Goal: Task Accomplishment & Management: Manage account settings

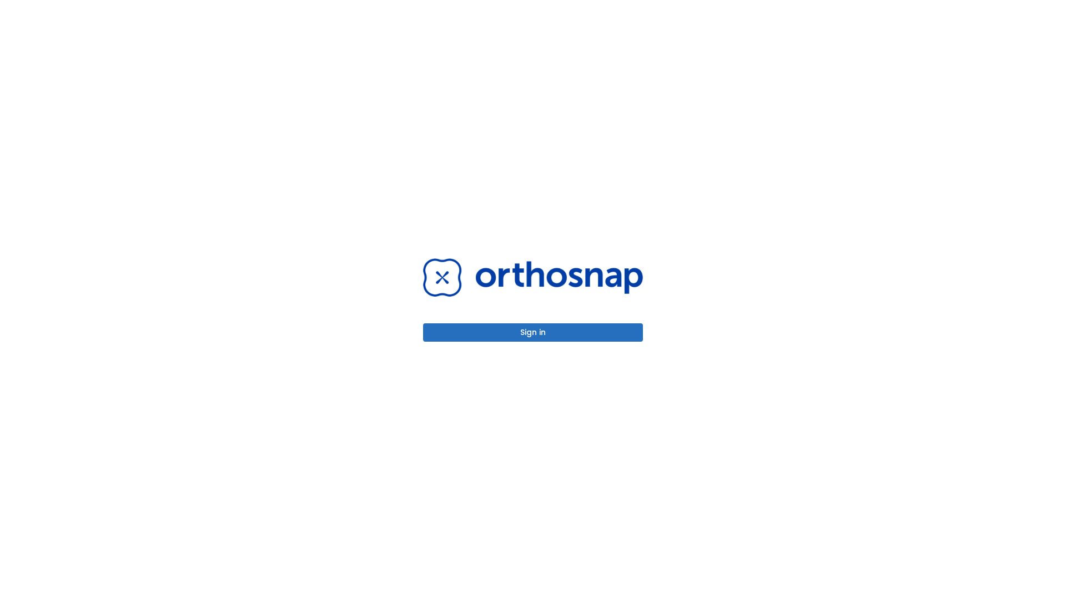
click at [533, 332] on button "Sign in" at bounding box center [533, 332] width 220 height 18
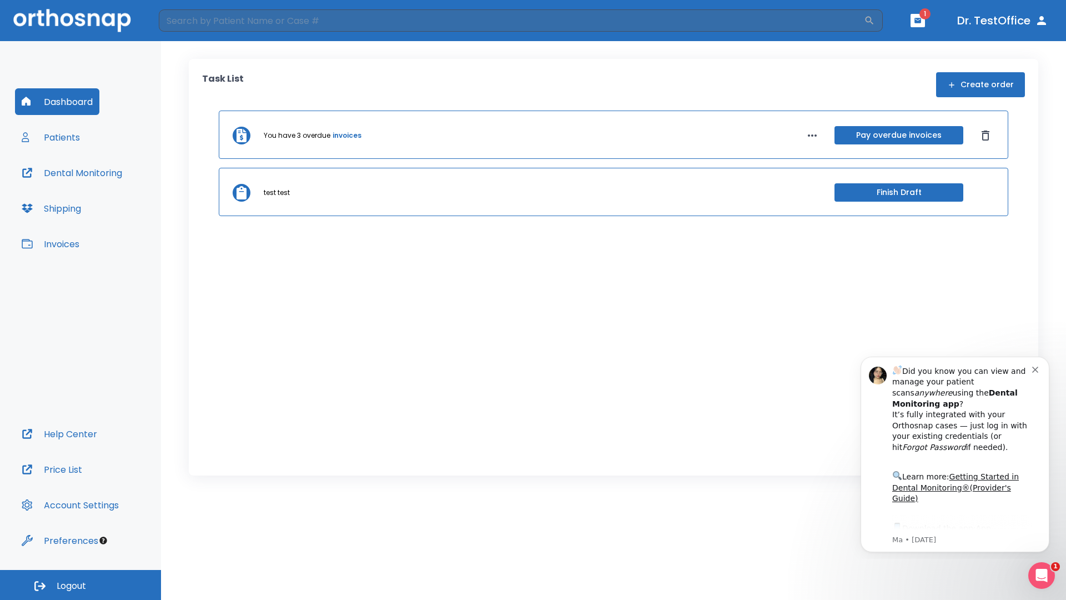
click at [81, 585] on span "Logout" at bounding box center [71, 586] width 29 height 12
